Goal: Task Accomplishment & Management: Use online tool/utility

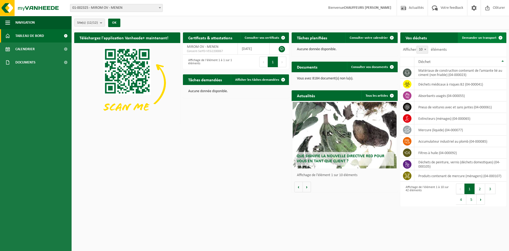
click at [485, 40] on link "Demander un transport" at bounding box center [482, 37] width 48 height 11
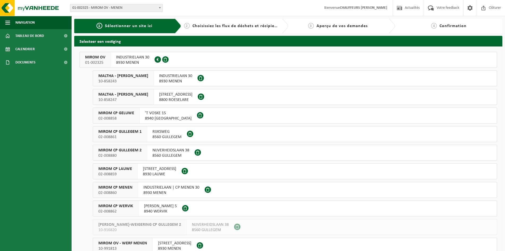
click at [97, 57] on span "MIROM OV" at bounding box center [95, 57] width 20 height 5
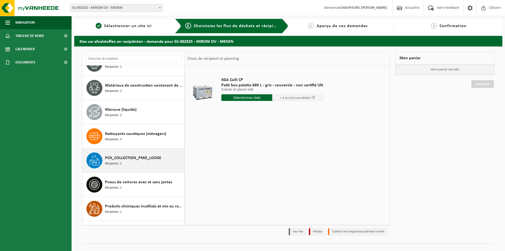
click at [133, 159] on span "PCH_COLLECTION_PMD_LOOSE" at bounding box center [133, 158] width 56 height 6
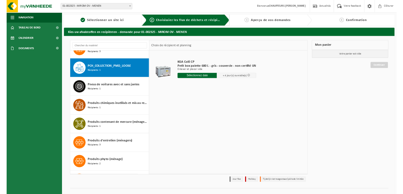
scroll to position [555, 0]
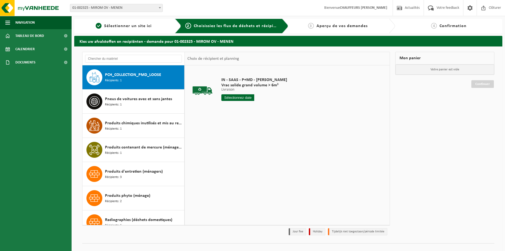
click at [242, 100] on input "text" at bounding box center [237, 97] width 33 height 7
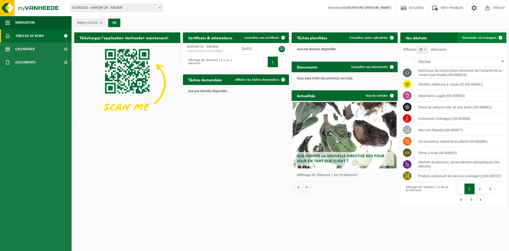
click at [480, 37] on span "Demander un transport" at bounding box center [479, 37] width 34 height 3
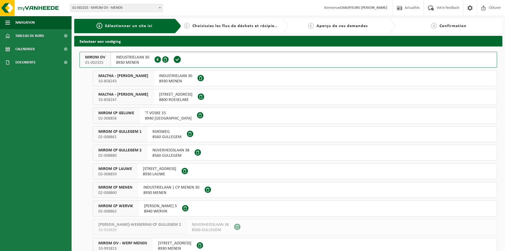
click at [93, 56] on span "MIROM OV" at bounding box center [95, 57] width 20 height 5
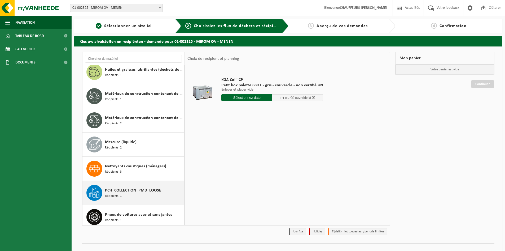
click at [134, 190] on span "PCH_COLLECTION_PMD_LOOSE" at bounding box center [133, 190] width 56 height 6
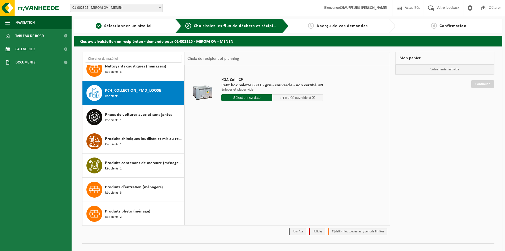
scroll to position [555, 0]
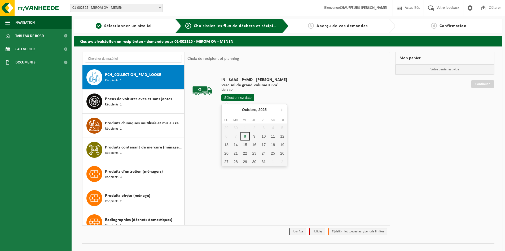
click at [231, 96] on input "text" at bounding box center [237, 97] width 33 height 7
click at [253, 136] on div "9" at bounding box center [254, 136] width 9 height 8
type input "à partir de 2025-10-09"
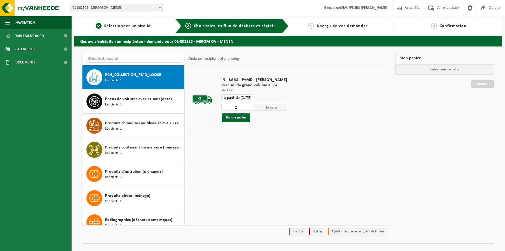
click at [249, 105] on input "2" at bounding box center [237, 107] width 33 height 7
click at [249, 105] on input "3" at bounding box center [237, 107] width 33 height 7
click at [249, 105] on input "4" at bounding box center [237, 107] width 33 height 7
type input "5"
click at [249, 105] on input "5" at bounding box center [237, 107] width 33 height 7
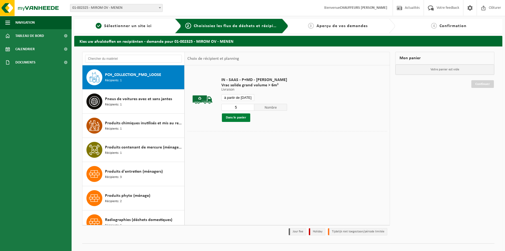
click at [243, 118] on button "Dans le panier" at bounding box center [236, 117] width 28 height 8
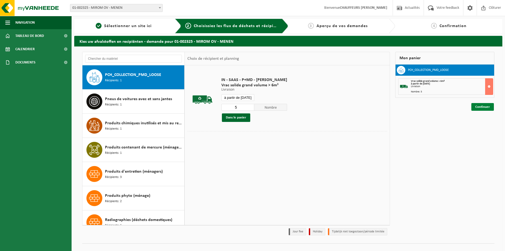
click at [483, 103] on link "Continuer" at bounding box center [482, 107] width 23 height 8
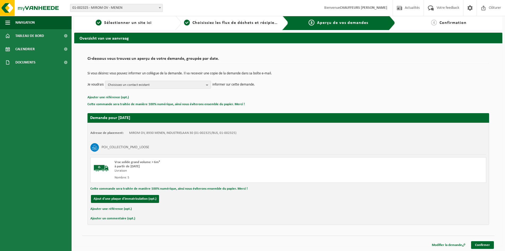
scroll to position [4, 0]
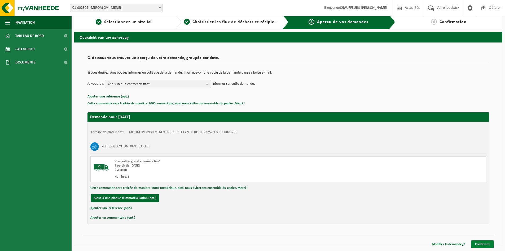
click at [485, 243] on link "Confirmer" at bounding box center [482, 244] width 23 height 8
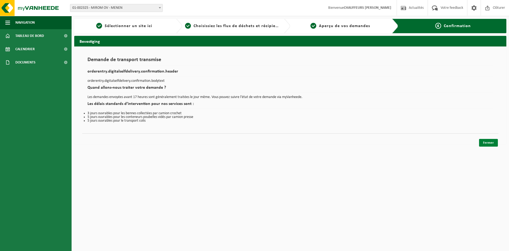
click at [489, 141] on link "Fermer" at bounding box center [488, 143] width 19 height 8
